Goal: Complete application form

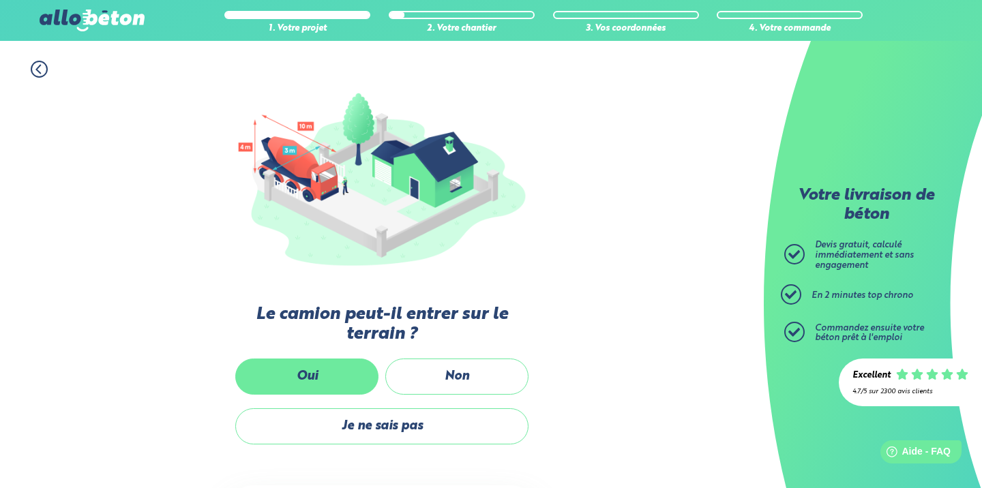
click at [336, 364] on label "Oui" at bounding box center [306, 377] width 143 height 36
click at [0, 0] on input "Oui" at bounding box center [0, 0] width 0 height 0
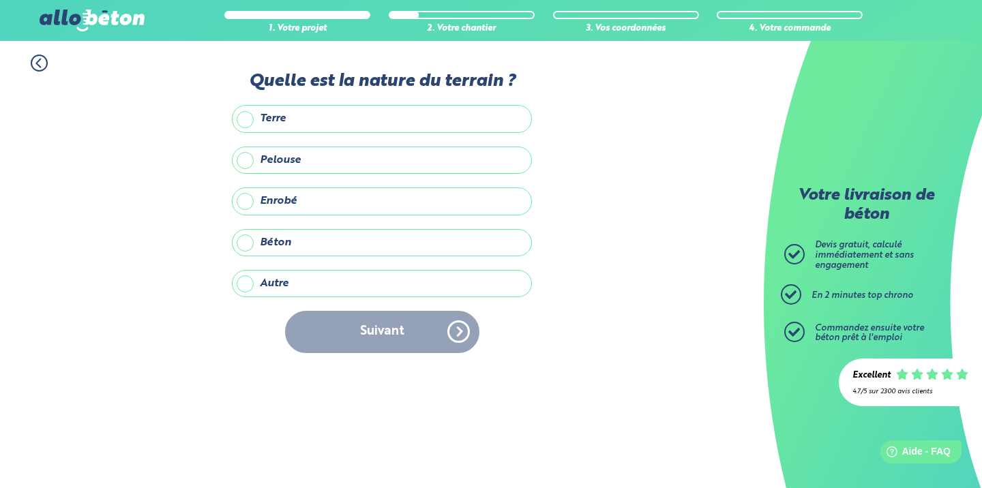
click at [247, 118] on label "Terre" at bounding box center [382, 118] width 300 height 27
click at [0, 0] on input "Terre" at bounding box center [0, 0] width 0 height 0
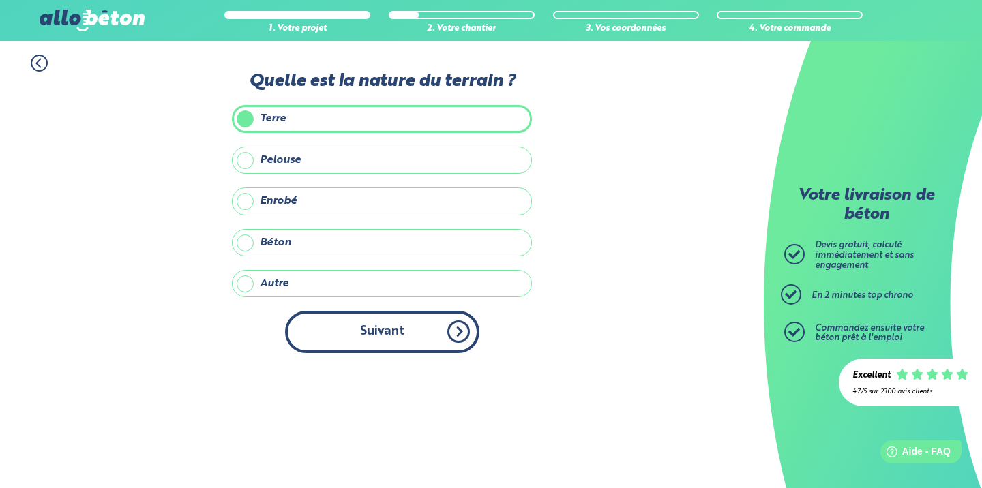
click at [400, 324] on button "Suivant" at bounding box center [382, 332] width 194 height 42
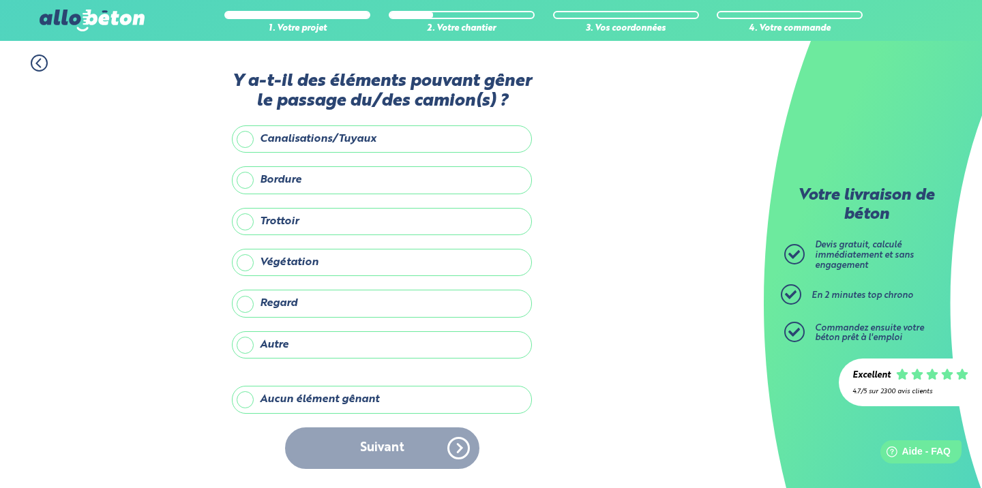
click at [292, 413] on label "Aucun élément gênant" at bounding box center [382, 399] width 300 height 27
click at [0, 0] on input "Aucun élément gênant" at bounding box center [0, 0] width 0 height 0
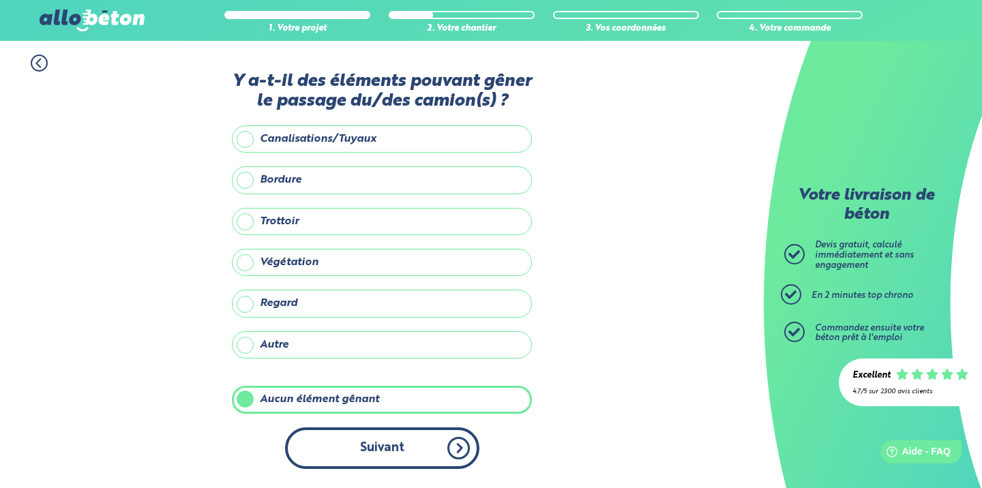
click at [378, 459] on button "Suivant" at bounding box center [382, 448] width 194 height 42
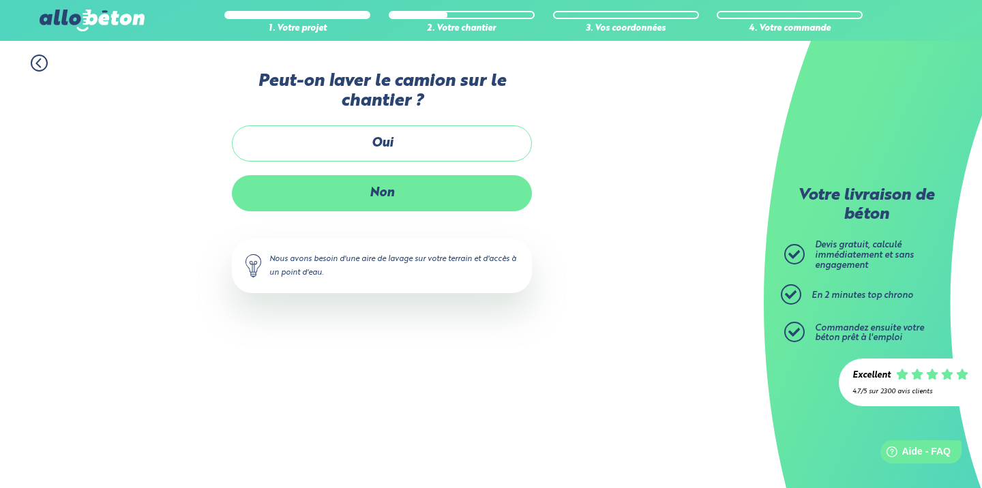
click at [352, 194] on label "Non" at bounding box center [382, 193] width 300 height 36
click at [0, 0] on input "Non" at bounding box center [0, 0] width 0 height 0
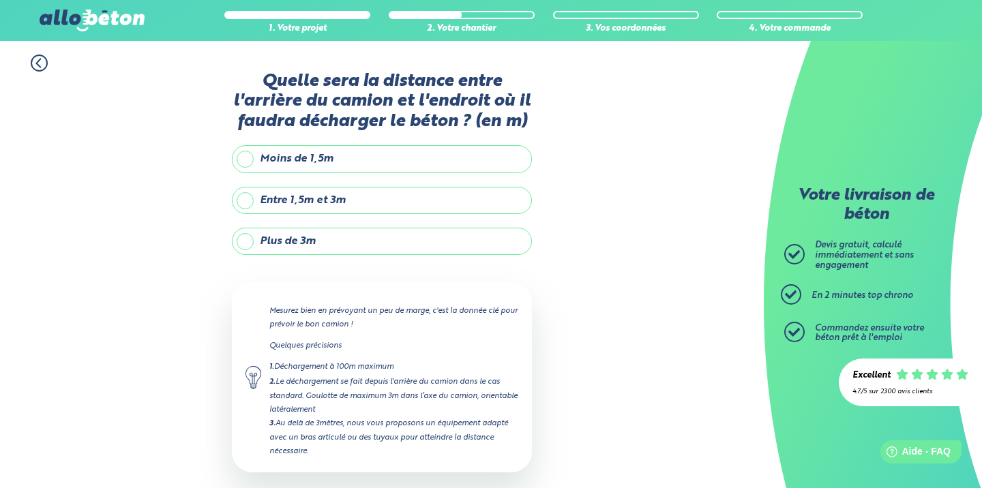
click at [333, 213] on label "Entre 1,5m et 3m" at bounding box center [382, 200] width 300 height 27
click at [0, 0] on input "Entre 1,5m et 3m" at bounding box center [0, 0] width 0 height 0
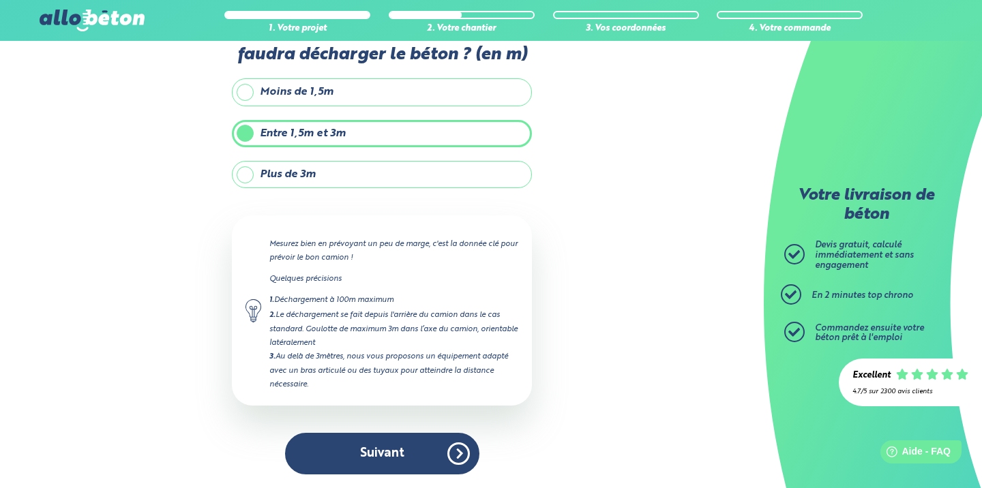
scroll to position [75, 0]
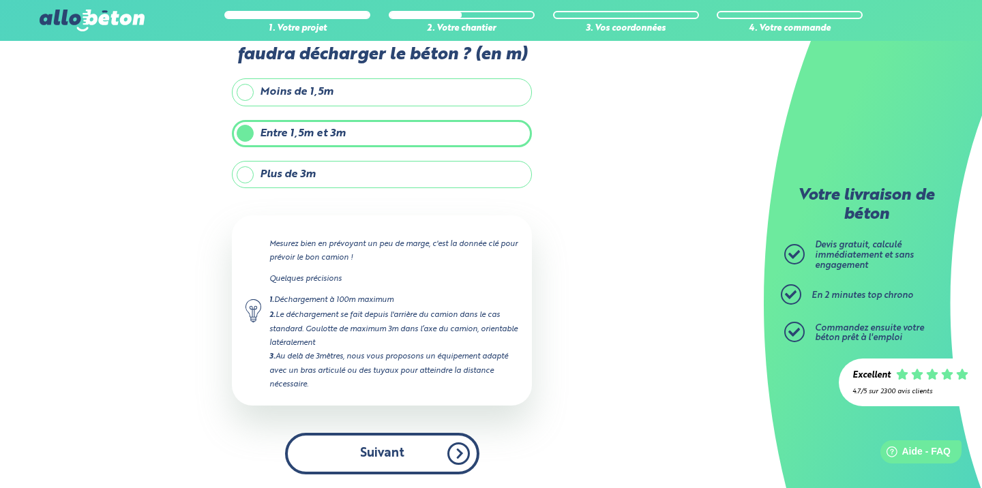
click at [461, 459] on button "Suivant" at bounding box center [382, 454] width 194 height 42
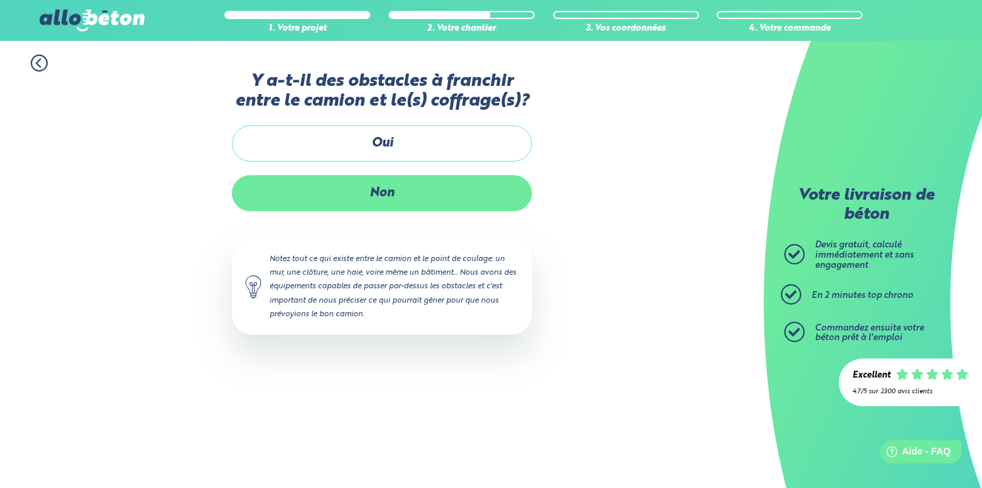
click at [393, 211] on label "Non" at bounding box center [382, 193] width 300 height 36
click at [0, 0] on input "Non" at bounding box center [0, 0] width 0 height 0
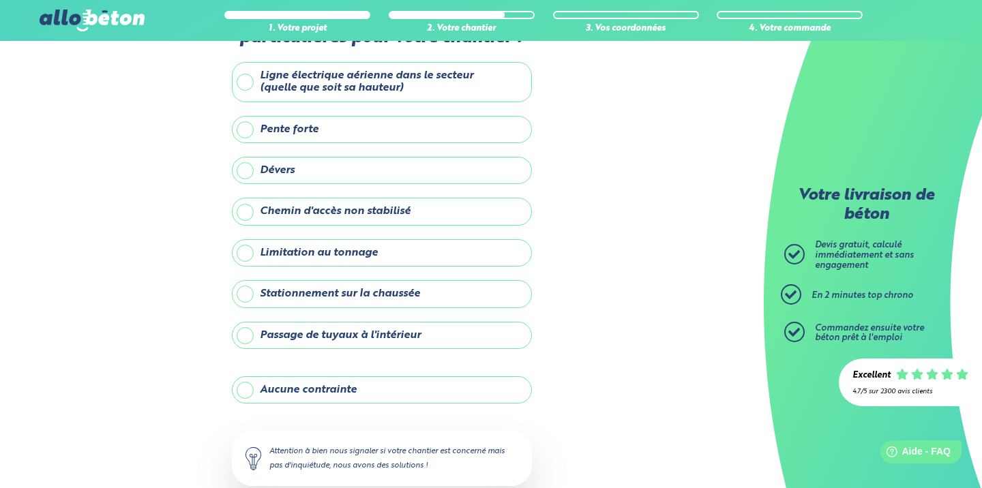
scroll to position [65, 0]
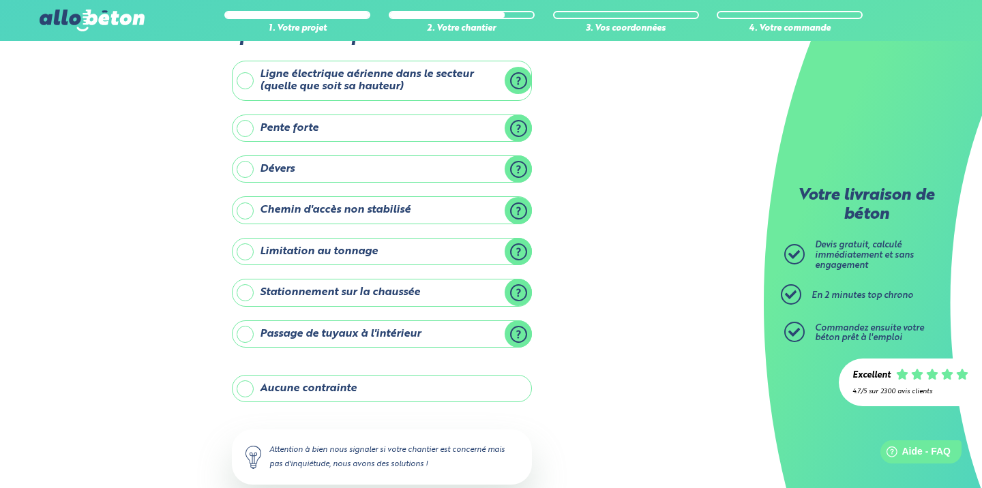
click at [376, 389] on label "Aucune contrainte" at bounding box center [382, 388] width 300 height 27
click at [0, 0] on input "Aucune contrainte" at bounding box center [0, 0] width 0 height 0
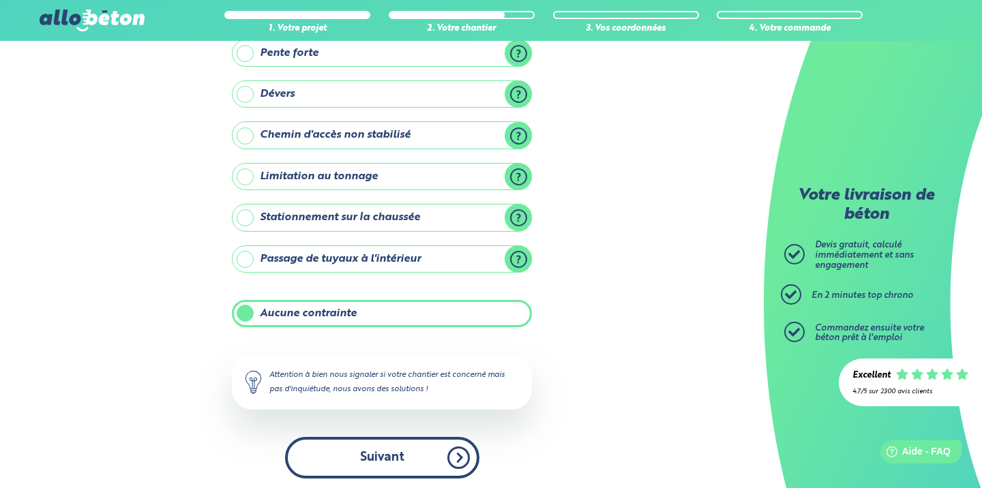
click at [418, 459] on button "Suivant" at bounding box center [382, 458] width 194 height 42
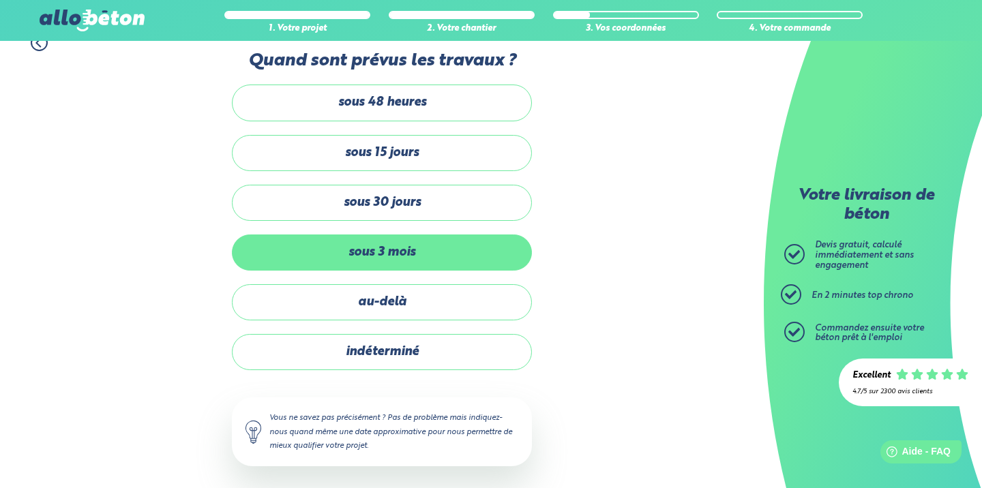
click at [372, 251] on label "sous 3 mois" at bounding box center [382, 253] width 300 height 36
click at [0, 0] on input "sous 3 mois" at bounding box center [0, 0] width 0 height 0
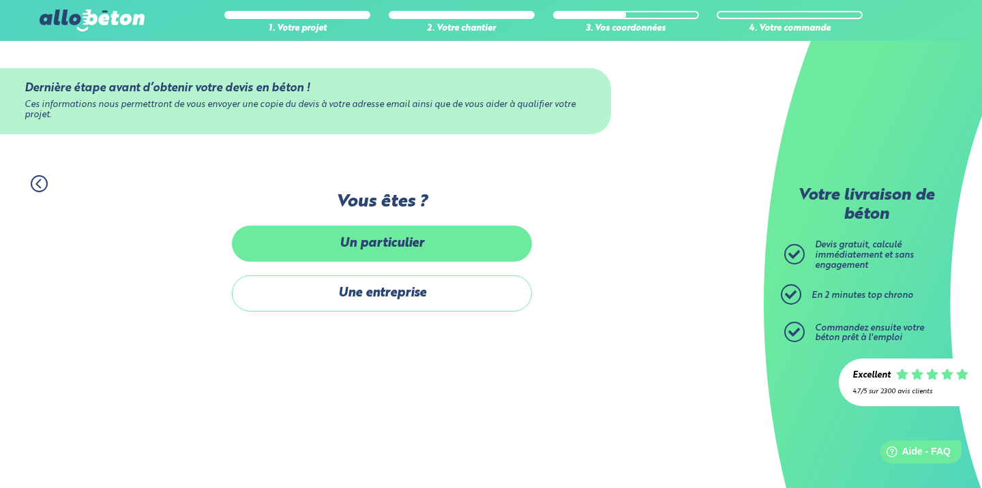
click at [377, 241] on label "Un particulier" at bounding box center [382, 244] width 300 height 36
click at [0, 0] on input "Un particulier" at bounding box center [0, 0] width 0 height 0
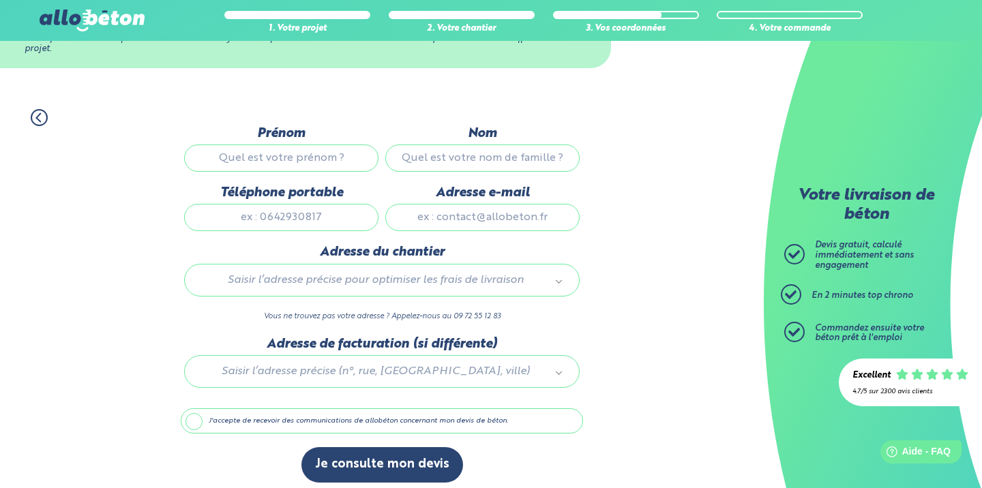
scroll to position [66, 0]
type input "pierre"
type input "toillier"
type input "0686134204"
click at [429, 214] on input "pierre.toillier@gmail.Com" at bounding box center [482, 217] width 194 height 27
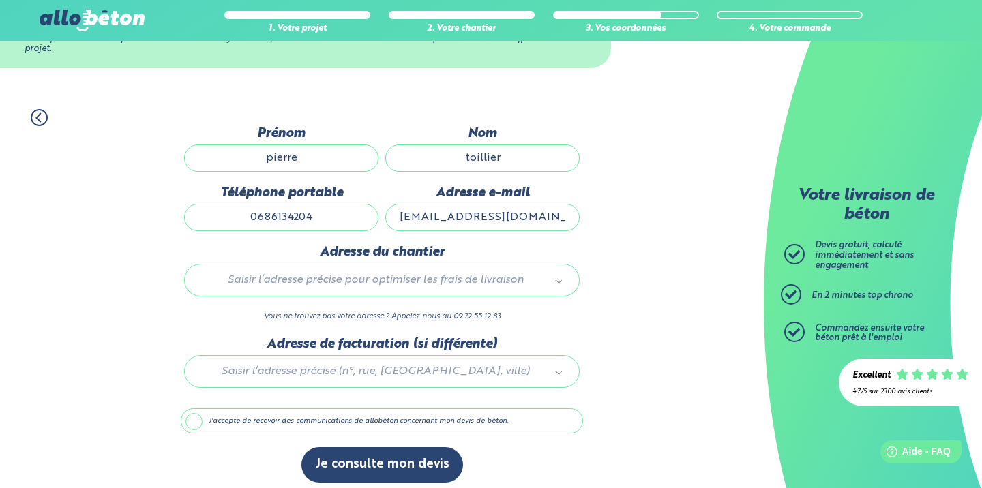
click at [524, 217] on input "pierre.toillier@gmail.Com" at bounding box center [482, 217] width 194 height 27
type input "pierre.toillier@gmail.com"
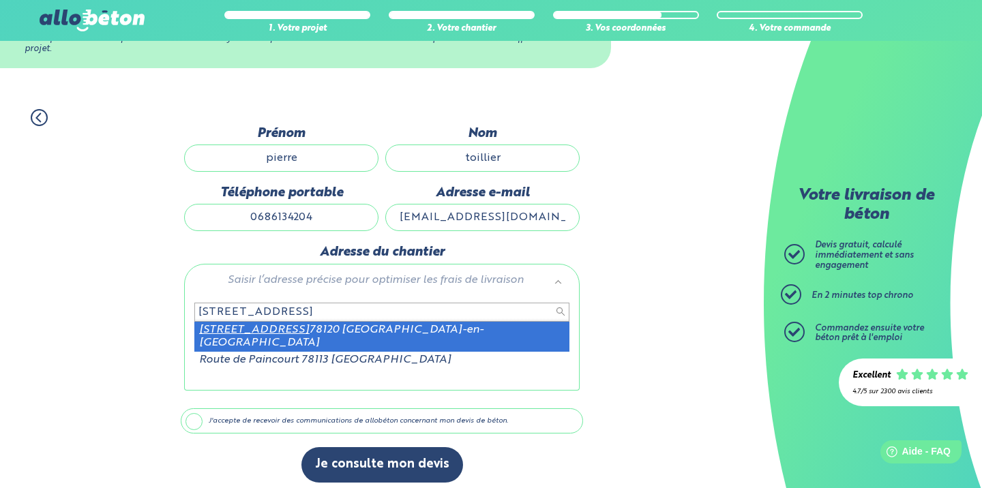
type input "3 route de paincourt"
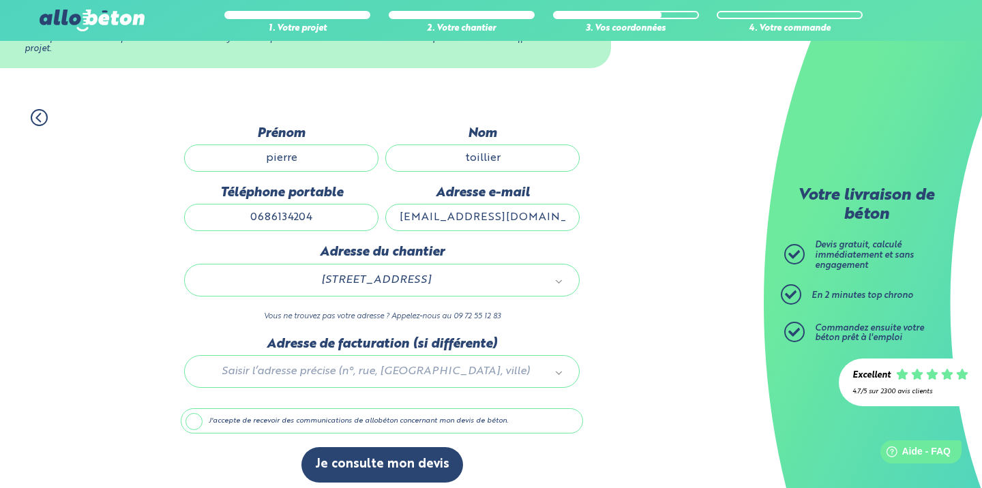
click at [622, 376] on div "1. Votre projet 2. Votre chantier 3. Vos coordonnées 4. Votre commande Dernière…" at bounding box center [382, 295] width 764 height 401
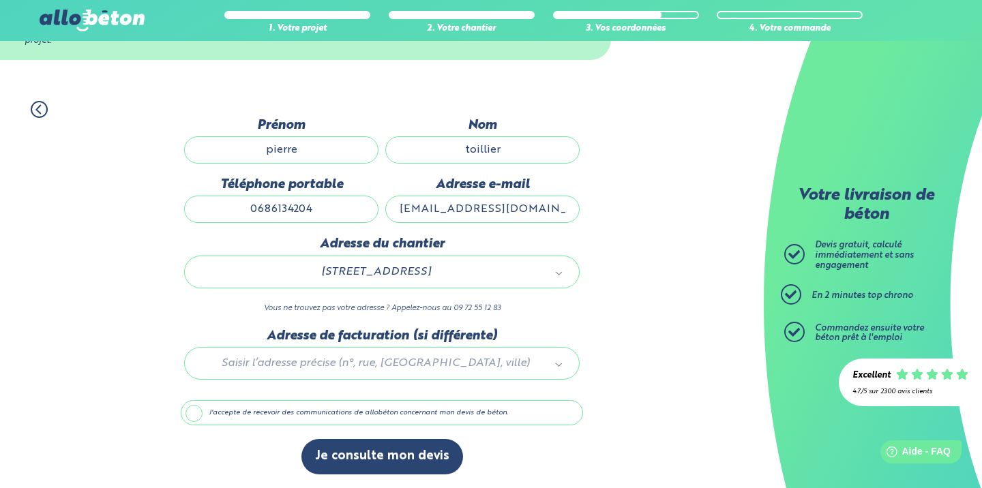
scroll to position [75, 0]
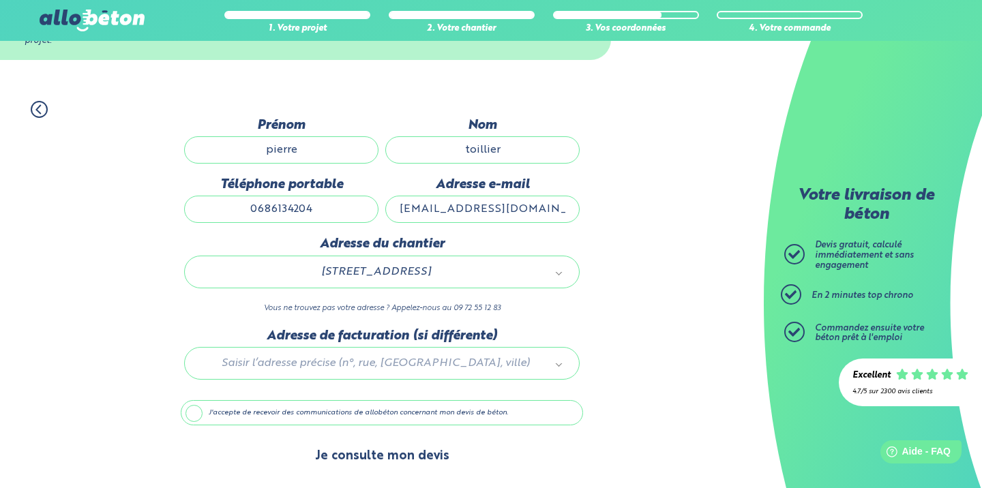
click at [403, 461] on button "Je consulte mon devis" at bounding box center [382, 456] width 162 height 35
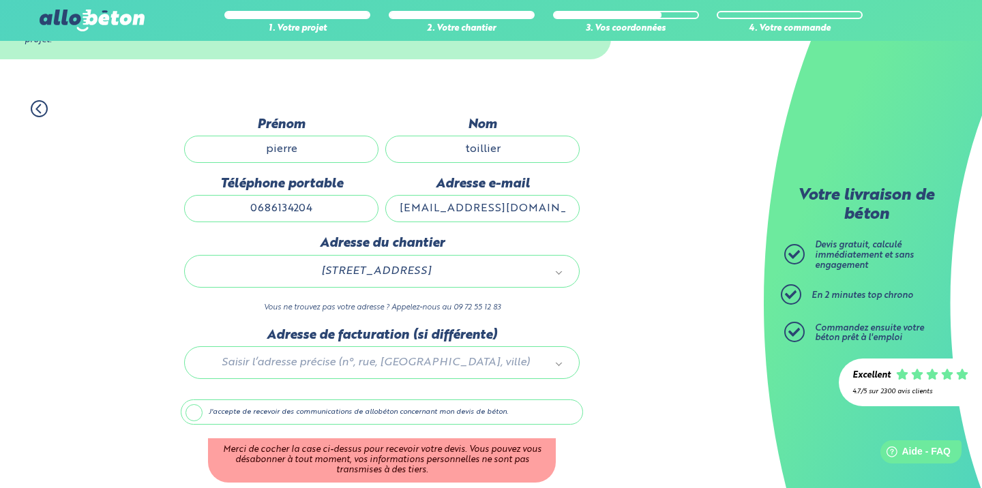
click at [193, 417] on label "J'accepte de recevoir des communications de allobéton concernant mon devis de b…" at bounding box center [382, 412] width 402 height 26
click at [0, 0] on input "J'accepte de recevoir des communications de allobéton concernant mon devis de b…" at bounding box center [0, 0] width 0 height 0
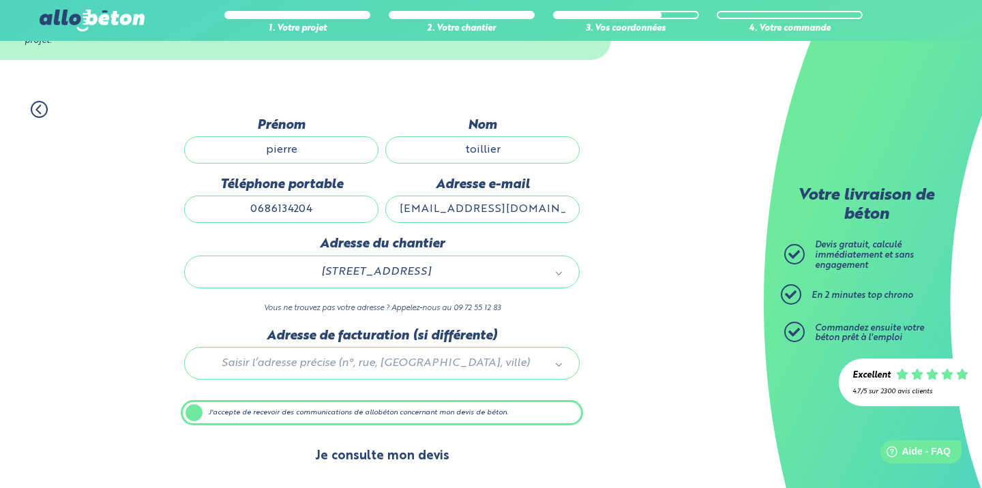
click at [372, 468] on button "Je consulte mon devis" at bounding box center [382, 456] width 162 height 35
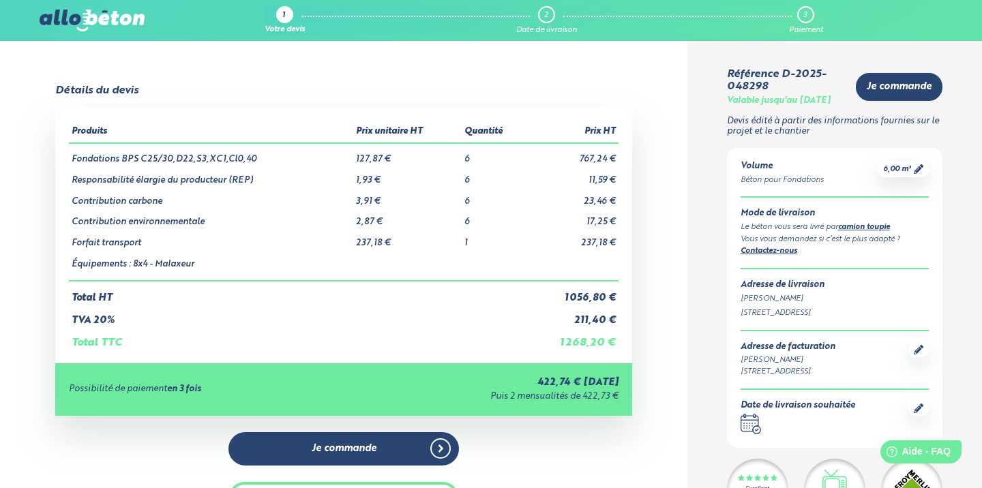
click at [83, 14] on img at bounding box center [92, 21] width 105 height 22
click at [82, 20] on img at bounding box center [92, 21] width 105 height 22
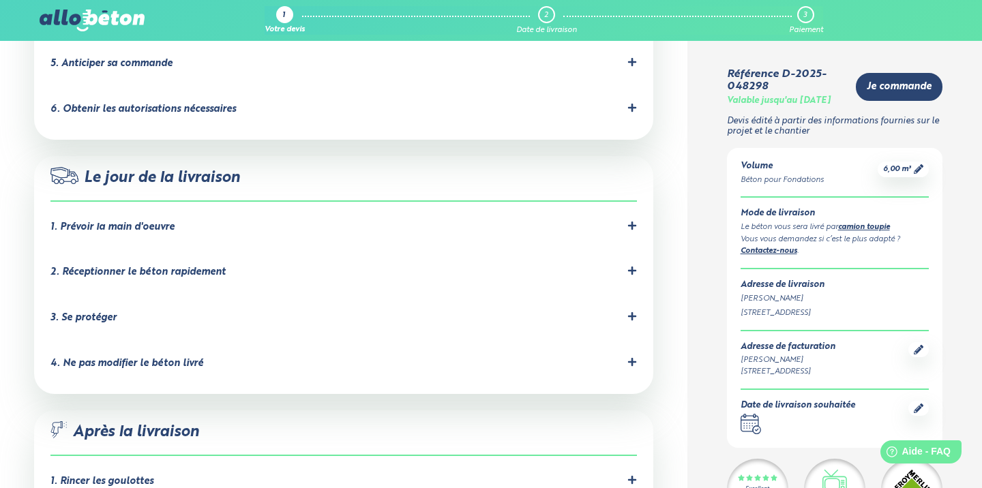
scroll to position [1068, 0]
